Goal: Task Accomplishment & Management: Use online tool/utility

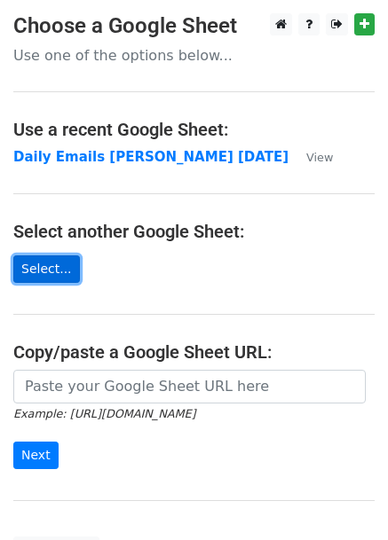
click at [37, 272] on link "Select..." at bounding box center [46, 270] width 67 height 28
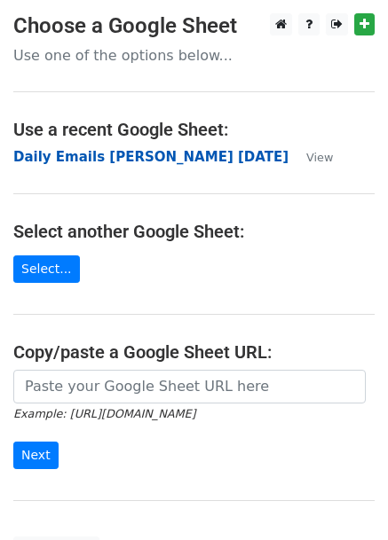
click at [83, 159] on strong "Daily Emails [PERSON_NAME] [DATE]" at bounding box center [150, 157] width 275 height 16
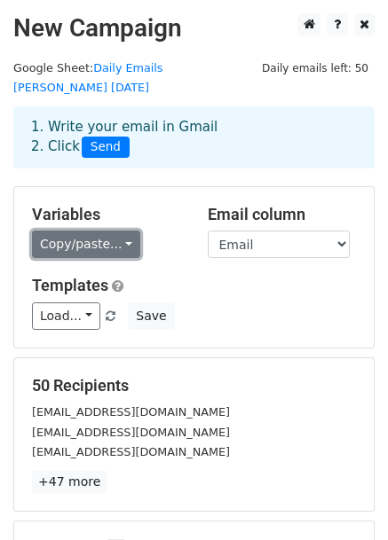
click at [88, 231] on link "Copy/paste..." at bounding box center [86, 245] width 108 height 28
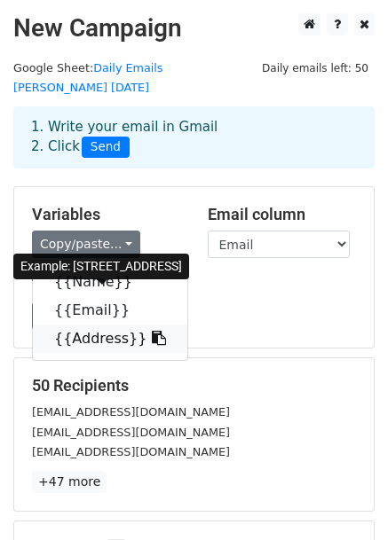
click at [50, 325] on link "{{Address}}" at bounding box center [110, 339] width 154 height 28
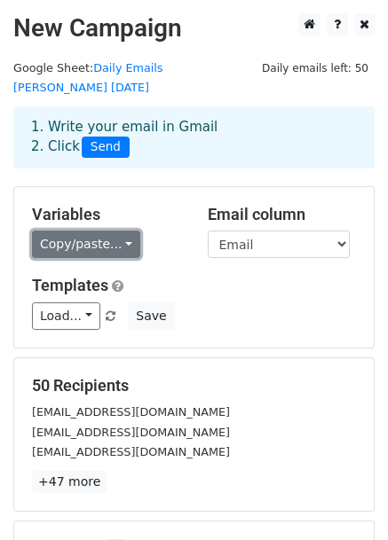
click at [107, 231] on link "Copy/paste..." at bounding box center [86, 245] width 108 height 28
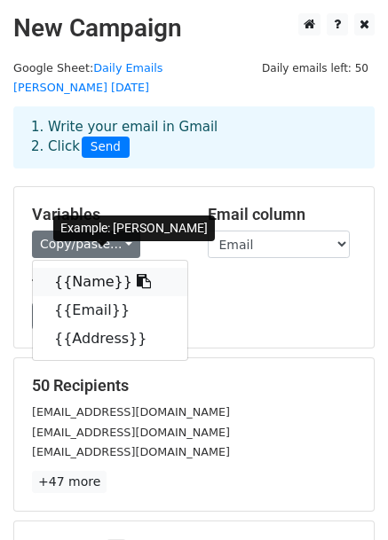
click at [89, 271] on link "{{Name}}" at bounding box center [110, 282] width 154 height 28
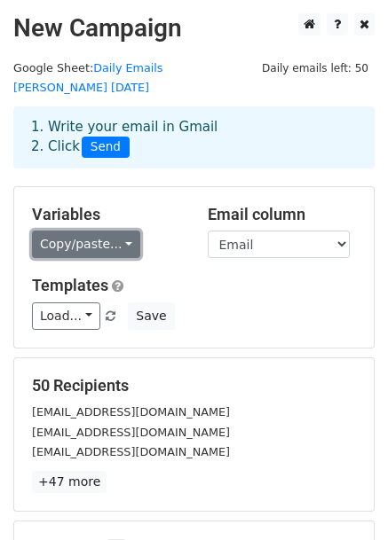
click at [92, 237] on link "Copy/paste..." at bounding box center [86, 245] width 108 height 28
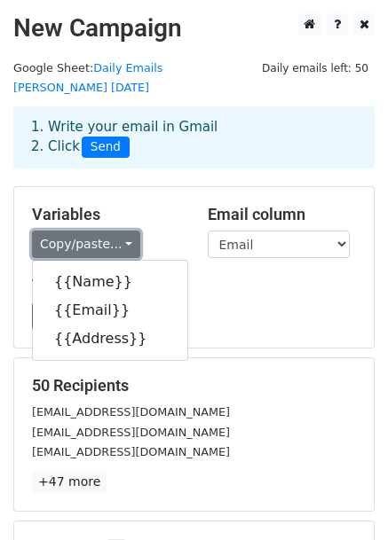
click at [92, 237] on link "Copy/paste..." at bounding box center [86, 245] width 108 height 28
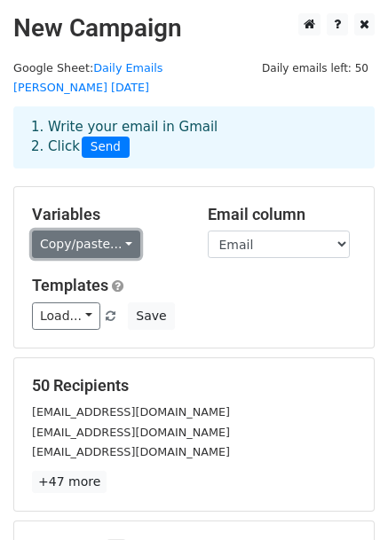
click at [92, 237] on link "Copy/paste..." at bounding box center [86, 245] width 108 height 28
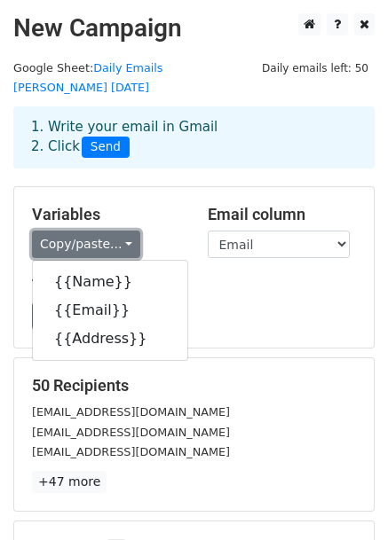
click at [92, 237] on link "Copy/paste..." at bounding box center [86, 245] width 108 height 28
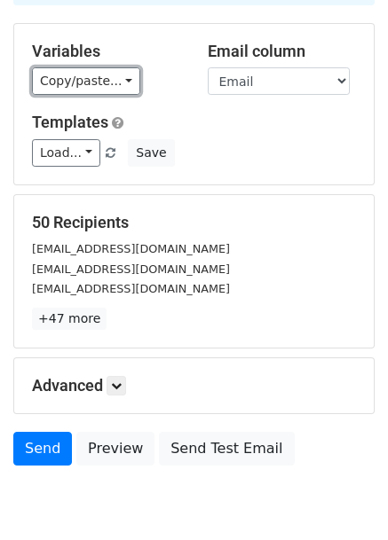
scroll to position [216, 0]
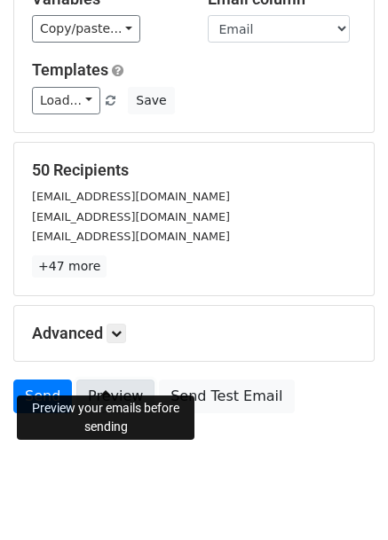
click at [130, 380] on link "Preview" at bounding box center [115, 397] width 78 height 34
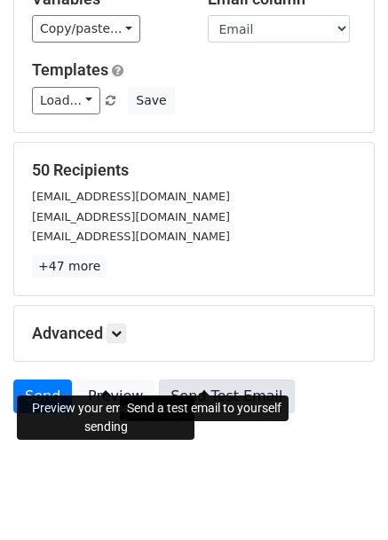
click at [167, 380] on link "Send Test Email" at bounding box center [226, 397] width 135 height 34
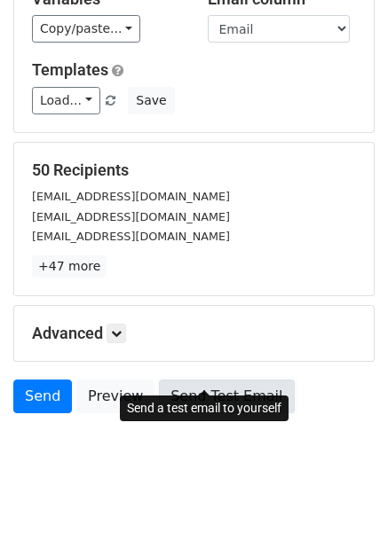
drag, startPoint x: 236, startPoint y: 367, endPoint x: 250, endPoint y: 369, distance: 14.3
click at [236, 380] on link "Send Test Email" at bounding box center [226, 397] width 135 height 34
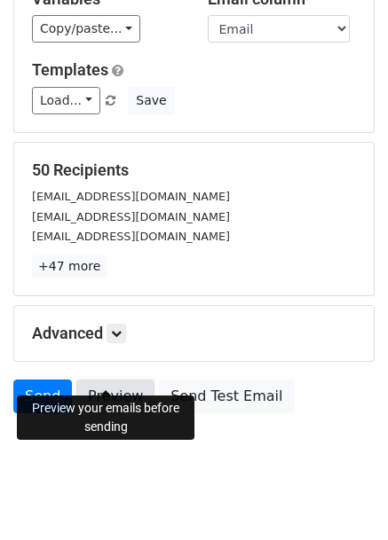
click at [127, 382] on link "Preview" at bounding box center [115, 397] width 78 height 34
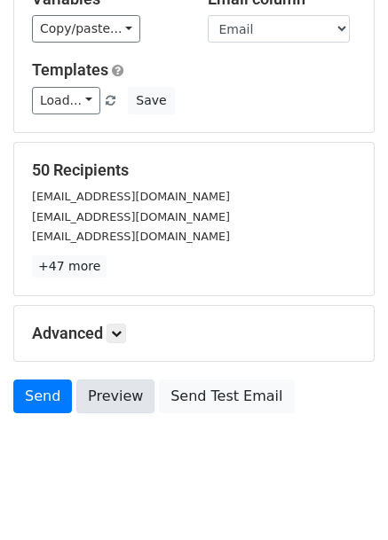
click at [119, 380] on link "Preview" at bounding box center [115, 397] width 78 height 34
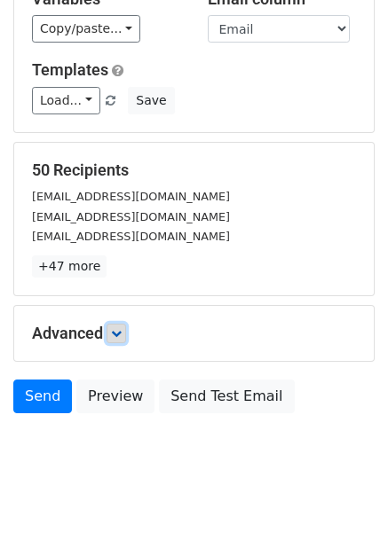
click at [118, 328] on icon at bounding box center [116, 333] width 11 height 11
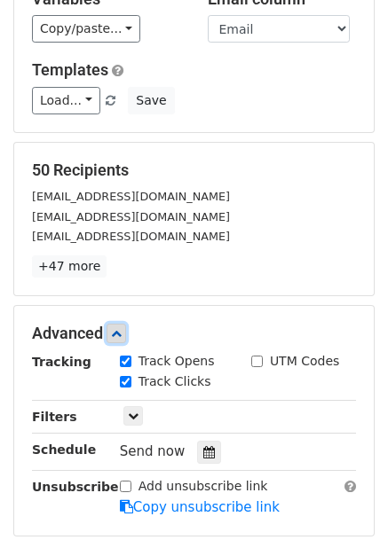
click at [118, 328] on icon at bounding box center [116, 333] width 11 height 11
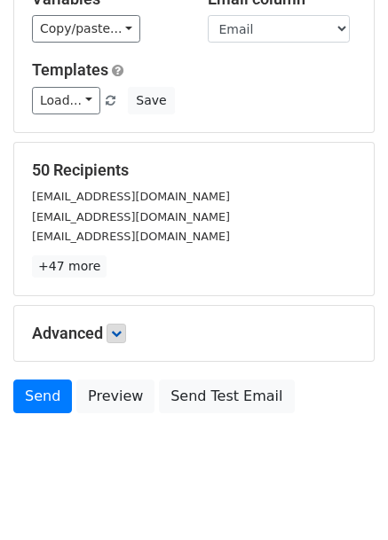
click at [106, 391] on div "Send Preview Send Test Email" at bounding box center [194, 401] width 388 height 43
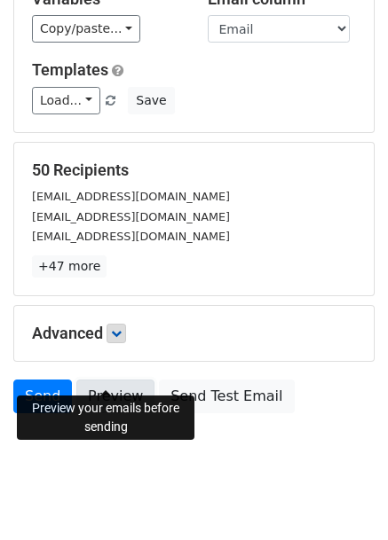
click at [108, 382] on link "Preview" at bounding box center [115, 397] width 78 height 34
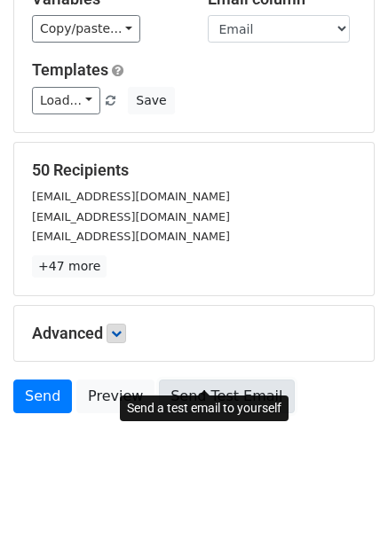
click at [260, 380] on link "Send Test Email" at bounding box center [226, 397] width 135 height 34
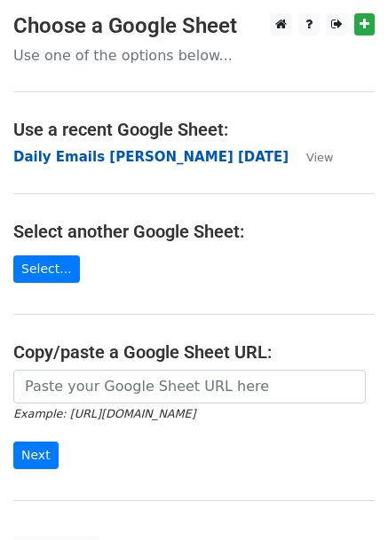
click at [110, 149] on strong "Daily Emails [PERSON_NAME] [DATE]" at bounding box center [150, 157] width 275 height 16
click at [142, 157] on strong "Daily Emails [PERSON_NAME] [DATE]" at bounding box center [150, 157] width 275 height 16
click at [122, 151] on strong "Daily Emails [PERSON_NAME] [DATE]" at bounding box center [150, 157] width 275 height 16
click at [98, 157] on strong "Daily Emails [PERSON_NAME] [DATE]" at bounding box center [150, 157] width 275 height 16
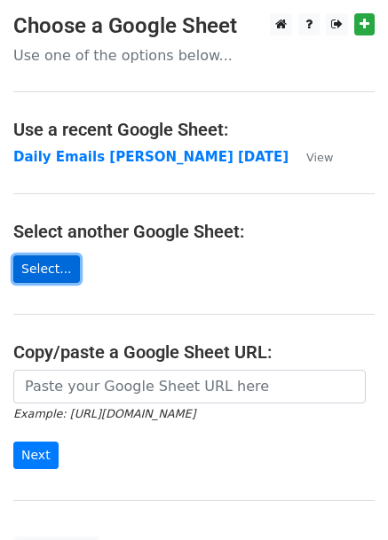
click at [53, 274] on link "Select..." at bounding box center [46, 270] width 67 height 28
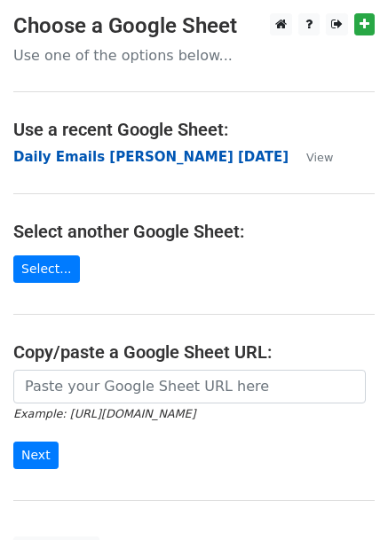
click at [131, 150] on strong "Daily Emails [PERSON_NAME] [DATE]" at bounding box center [150, 157] width 275 height 16
click at [133, 153] on strong "Daily Emails [PERSON_NAME] [DATE]" at bounding box center [150, 157] width 275 height 16
click at [144, 160] on strong "Daily Emails [PERSON_NAME] [DATE]" at bounding box center [150, 157] width 275 height 16
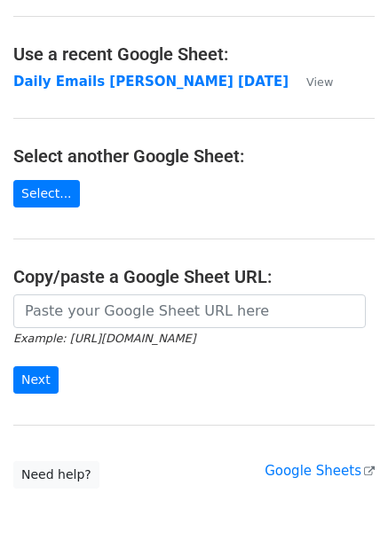
scroll to position [161, 0]
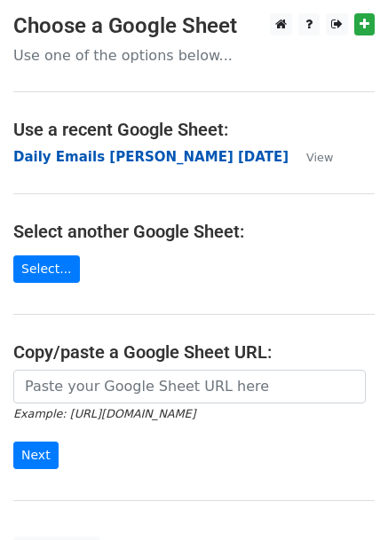
click at [140, 149] on strong "Daily Emails [PERSON_NAME] [DATE]" at bounding box center [150, 157] width 275 height 16
click at [146, 156] on strong "Daily Emails [PERSON_NAME] [DATE]" at bounding box center [150, 157] width 275 height 16
click at [158, 159] on strong "Daily Emails [PERSON_NAME] [DATE]" at bounding box center [150, 157] width 275 height 16
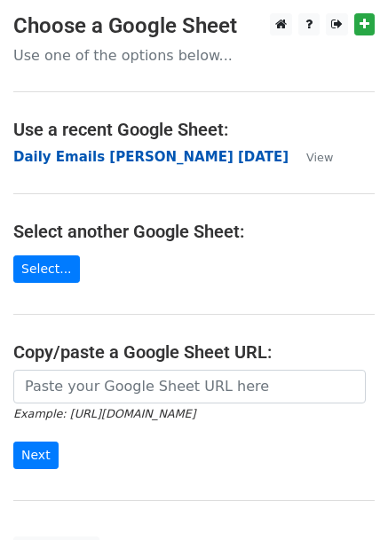
click at [158, 159] on strong "Daily Emails [PERSON_NAME] [DATE]" at bounding box center [150, 157] width 275 height 16
click at [108, 151] on strong "Daily Emails [PERSON_NAME] [DATE]" at bounding box center [150, 157] width 275 height 16
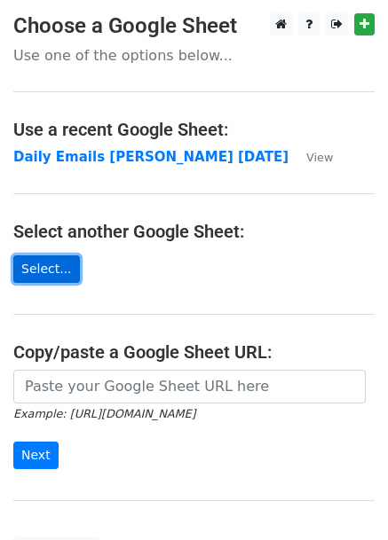
click at [59, 263] on link "Select..." at bounding box center [46, 270] width 67 height 28
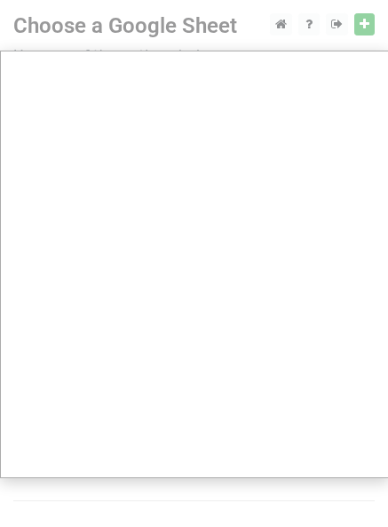
scroll to position [2, 0]
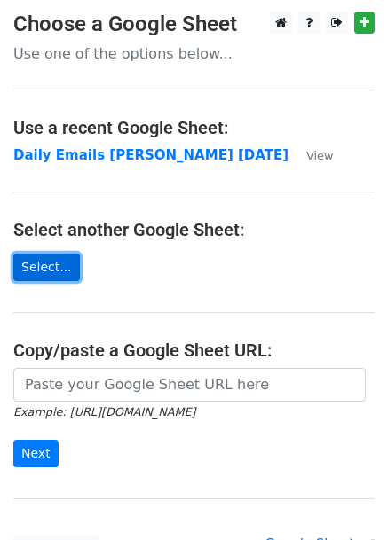
click at [56, 257] on link "Select..." at bounding box center [46, 268] width 67 height 28
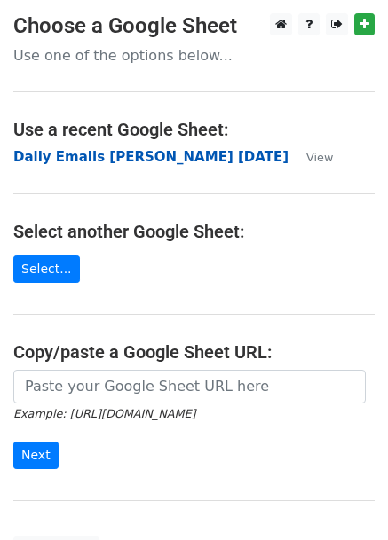
click at [177, 153] on strong "Daily Emails [PERSON_NAME] [DATE]" at bounding box center [150, 157] width 275 height 16
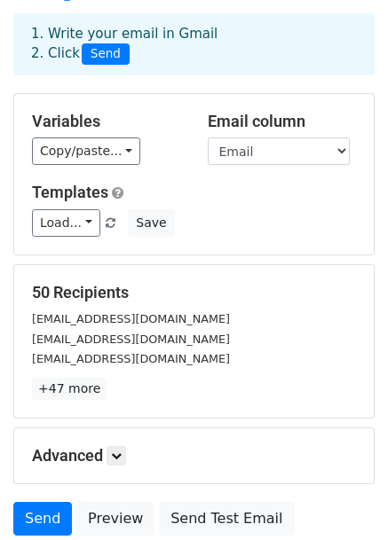
scroll to position [92, 0]
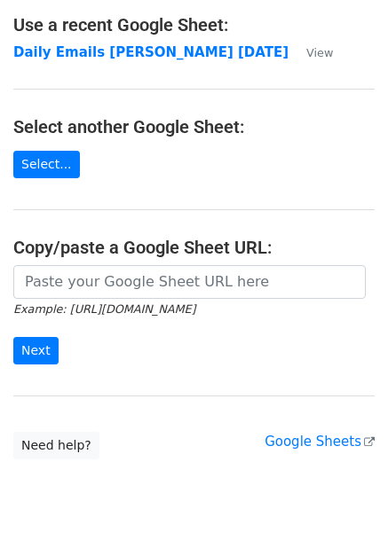
scroll to position [161, 0]
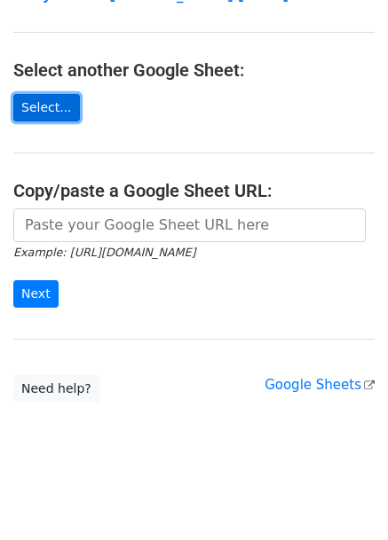
click at [43, 111] on link "Select..." at bounding box center [46, 108] width 67 height 28
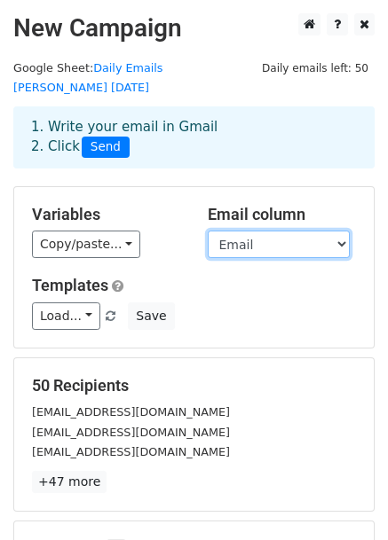
click at [227, 231] on select "Name Email Address" at bounding box center [279, 245] width 142 height 28
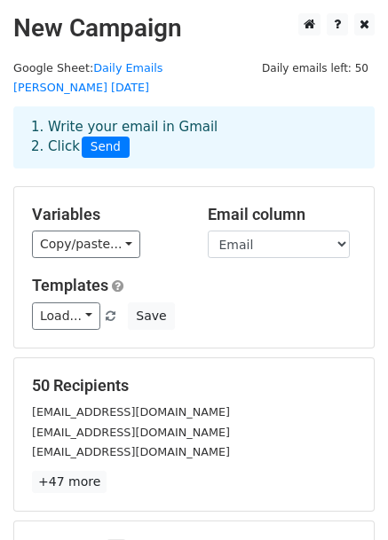
click at [192, 214] on div "Variables Copy/paste... {{Name}} {{Email}} {{Address}}" at bounding box center [107, 232] width 176 height 54
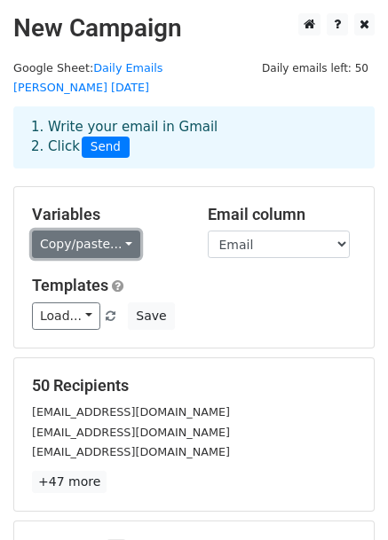
click at [115, 231] on link "Copy/paste..." at bounding box center [86, 245] width 108 height 28
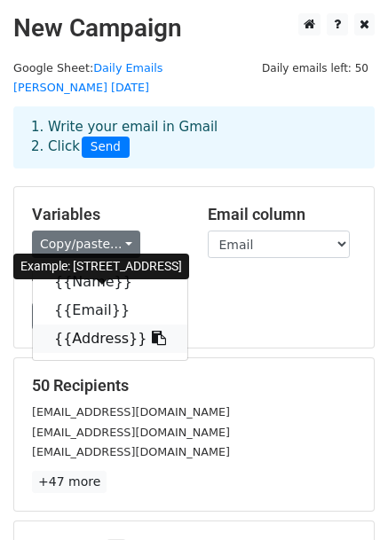
click at [98, 325] on link "{{Address}}" at bounding box center [110, 339] width 154 height 28
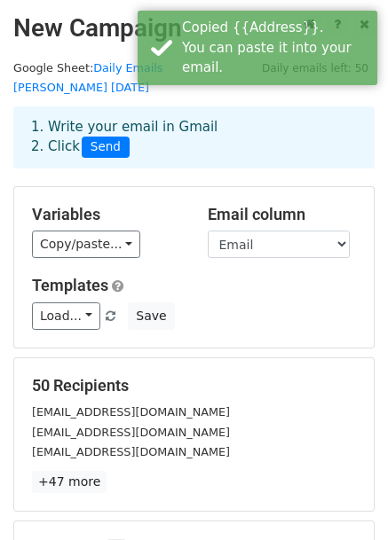
scroll to position [216, 0]
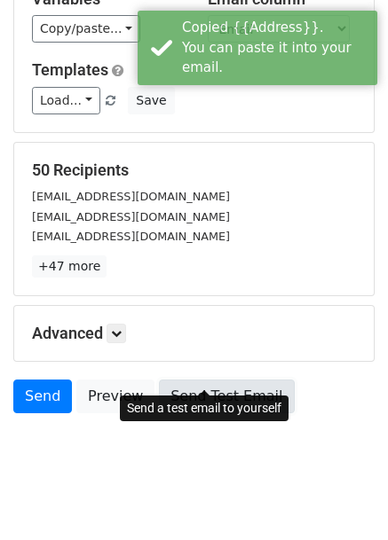
click at [232, 380] on link "Send Test Email" at bounding box center [226, 397] width 135 height 34
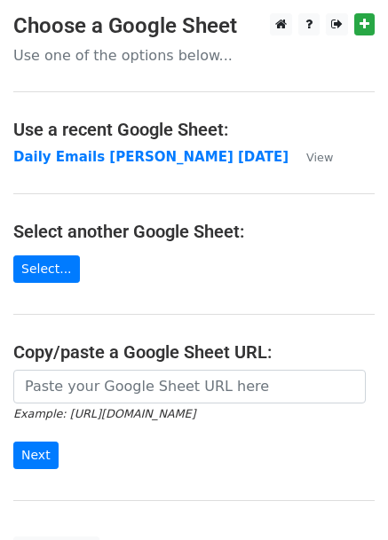
drag, startPoint x: 0, startPoint y: 0, endPoint x: 196, endPoint y: 476, distance: 515.2
click at [196, 476] on div "Example: [URL][DOMAIN_NAME] Next" at bounding box center [194, 428] width 388 height 117
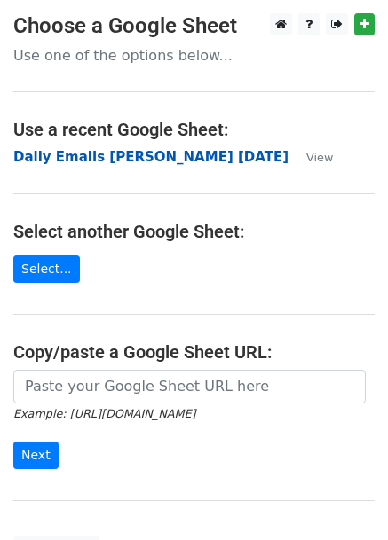
click at [158, 150] on strong "Daily Emails [PERSON_NAME] [DATE]" at bounding box center [150, 157] width 275 height 16
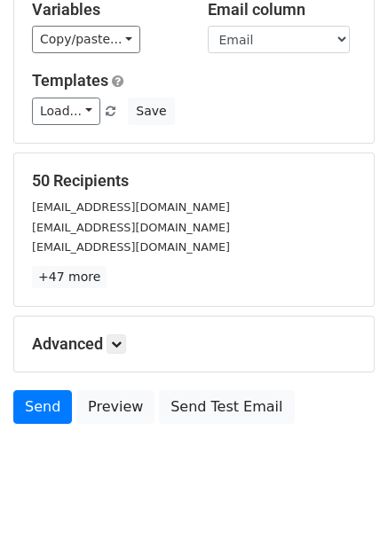
scroll to position [211, 0]
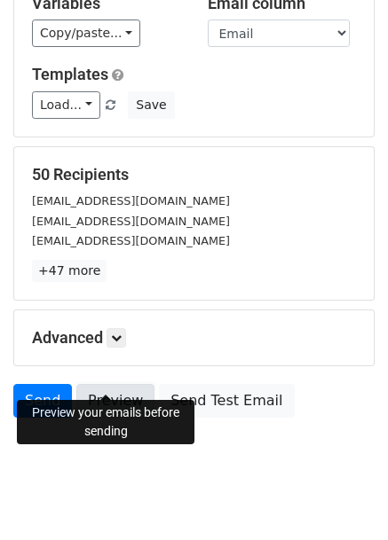
click at [112, 384] on link "Preview" at bounding box center [115, 401] width 78 height 34
click at [82, 478] on html "New Campaign Daily emails left: 50 Google Sheet: Daily Emails [PERSON_NAME] [DA…" at bounding box center [194, 179] width 388 height 780
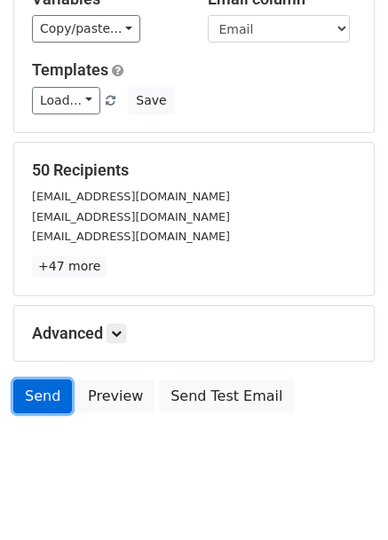
scroll to position [215, 0]
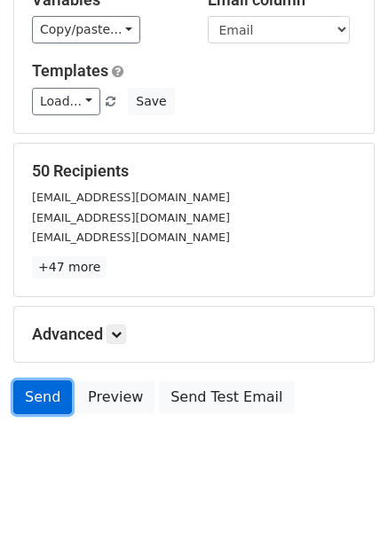
click at [42, 381] on link "Send" at bounding box center [42, 398] width 59 height 34
